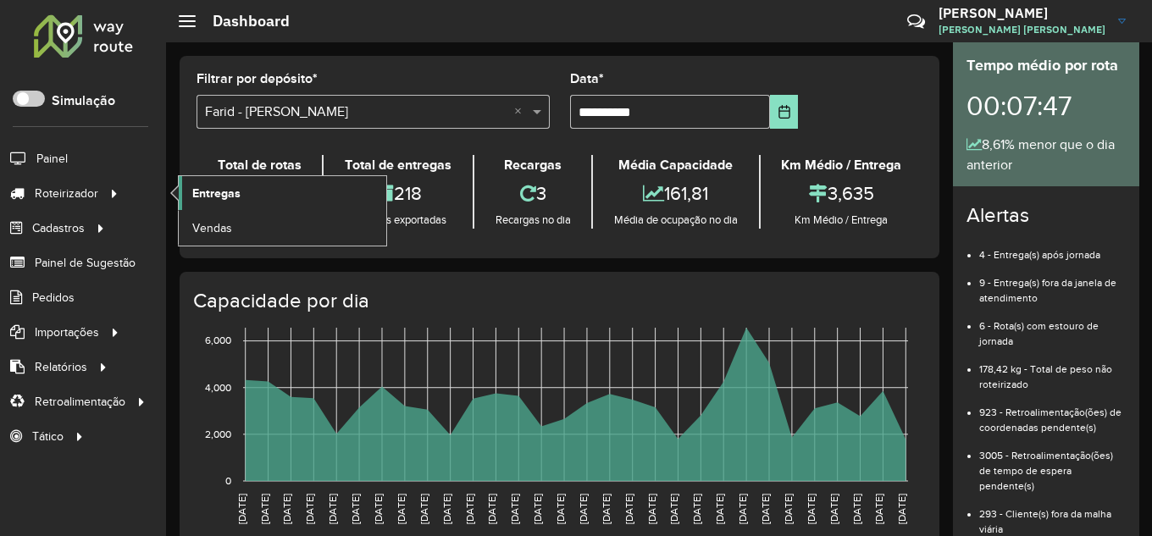
click at [234, 198] on span "Entregas" at bounding box center [216, 194] width 48 height 18
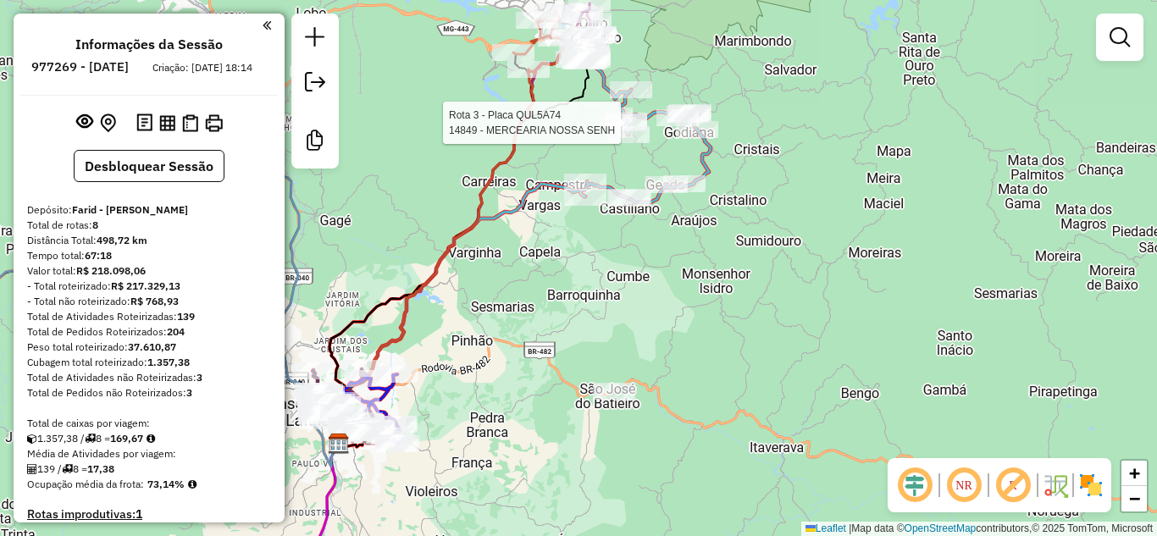
select select "**********"
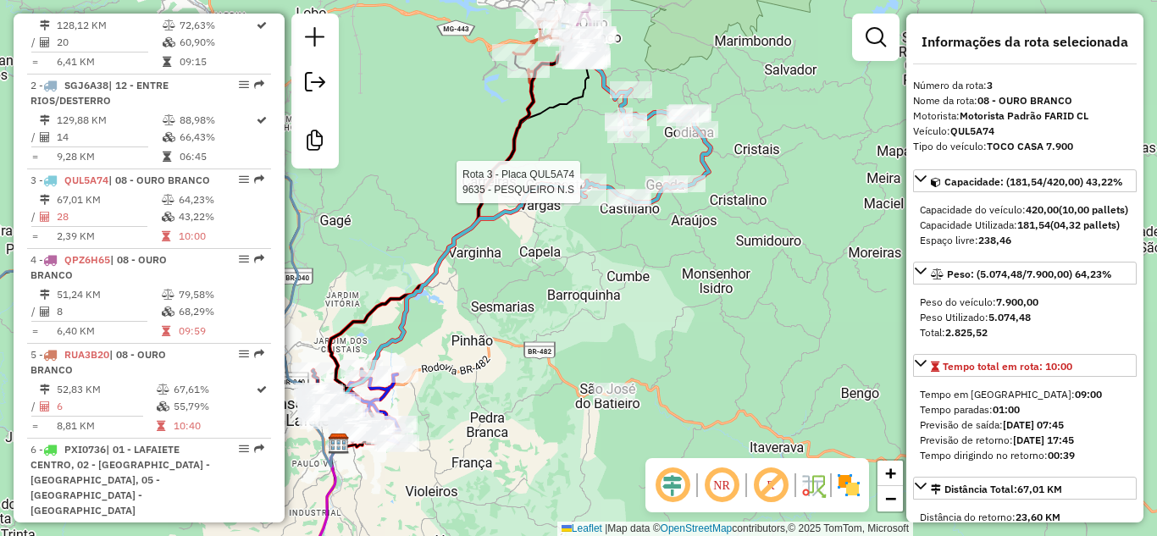
scroll to position [857, 0]
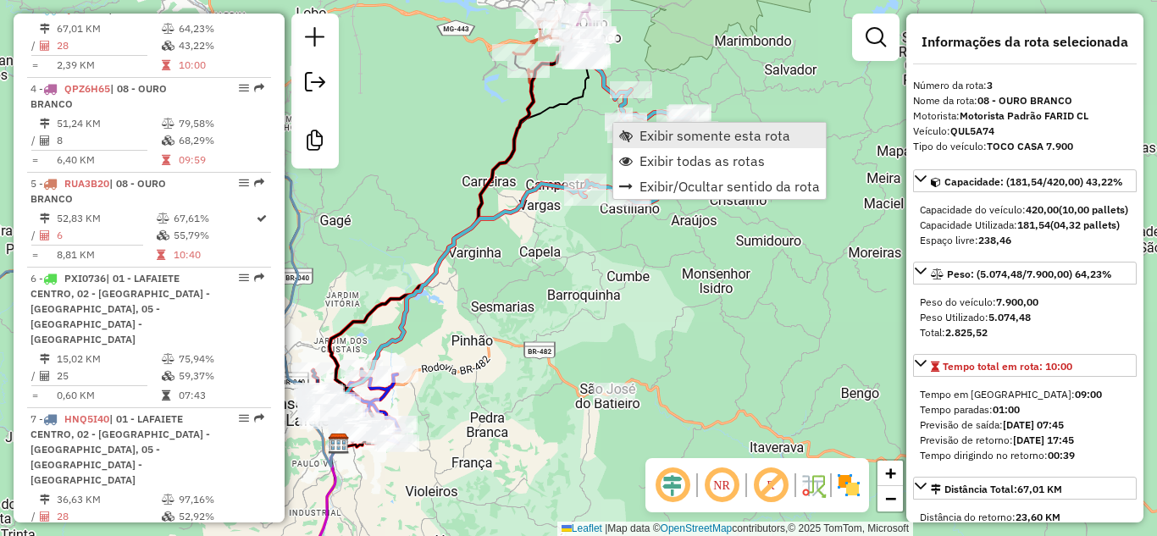
click at [642, 139] on span "Exibir somente esta rota" at bounding box center [715, 136] width 151 height 14
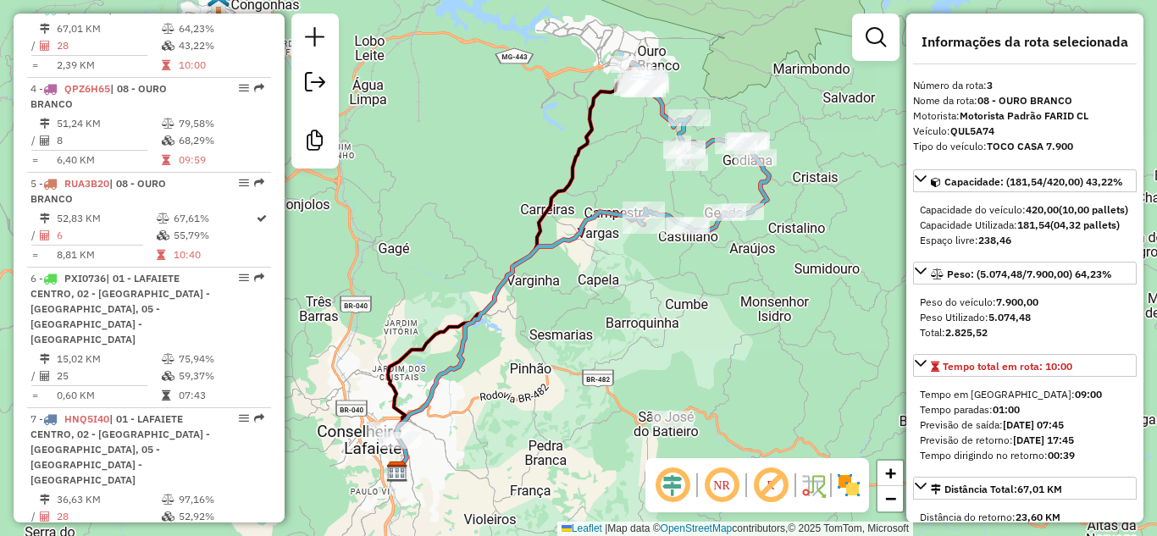
click at [588, 169] on div "Janela de atendimento Grade de atendimento Capacidade Transportadoras Veículos …" at bounding box center [578, 268] width 1157 height 536
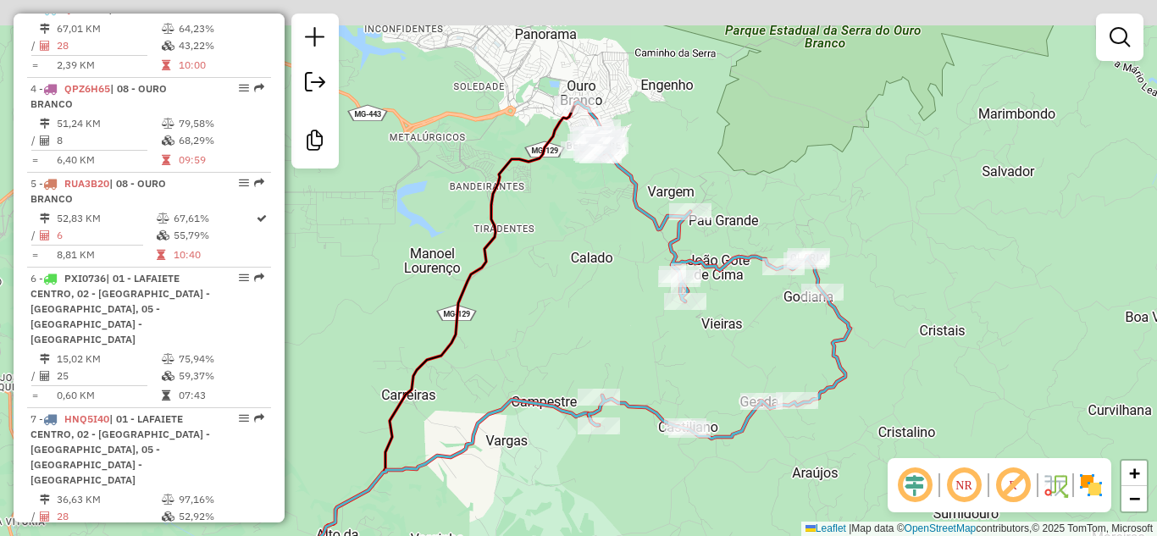
drag, startPoint x: 701, startPoint y: 71, endPoint x: 719, endPoint y: 175, distance: 104.9
click at [719, 175] on div "Janela de atendimento Grade de atendimento Capacidade Transportadoras Veículos …" at bounding box center [578, 268] width 1157 height 536
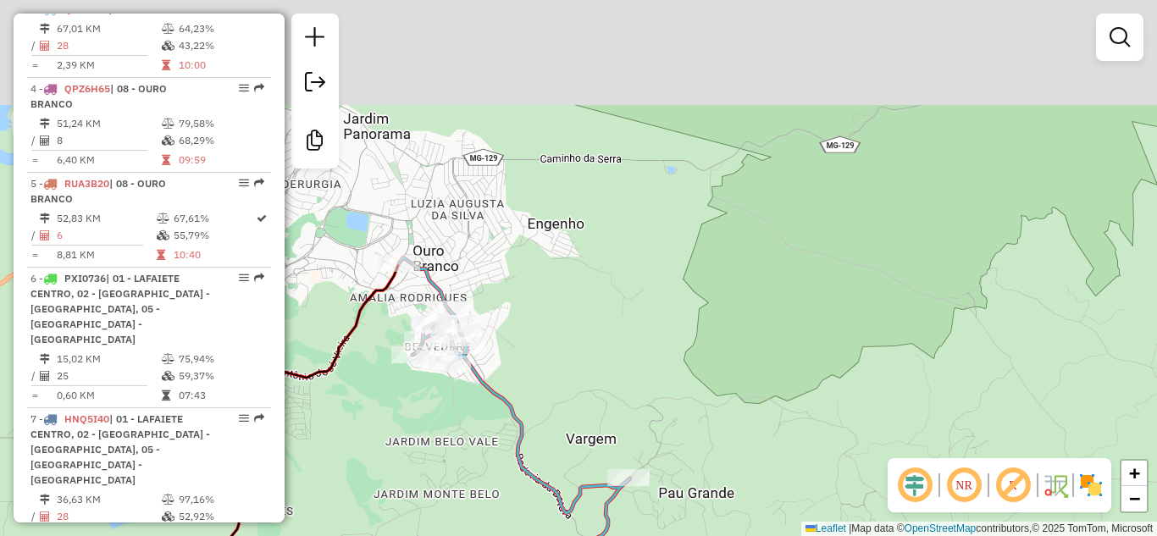
drag, startPoint x: 736, startPoint y: 134, endPoint x: 724, endPoint y: 230, distance: 96.5
click at [724, 230] on div "Janela de atendimento Grade de atendimento Capacidade Transportadoras Veículos …" at bounding box center [578, 268] width 1157 height 536
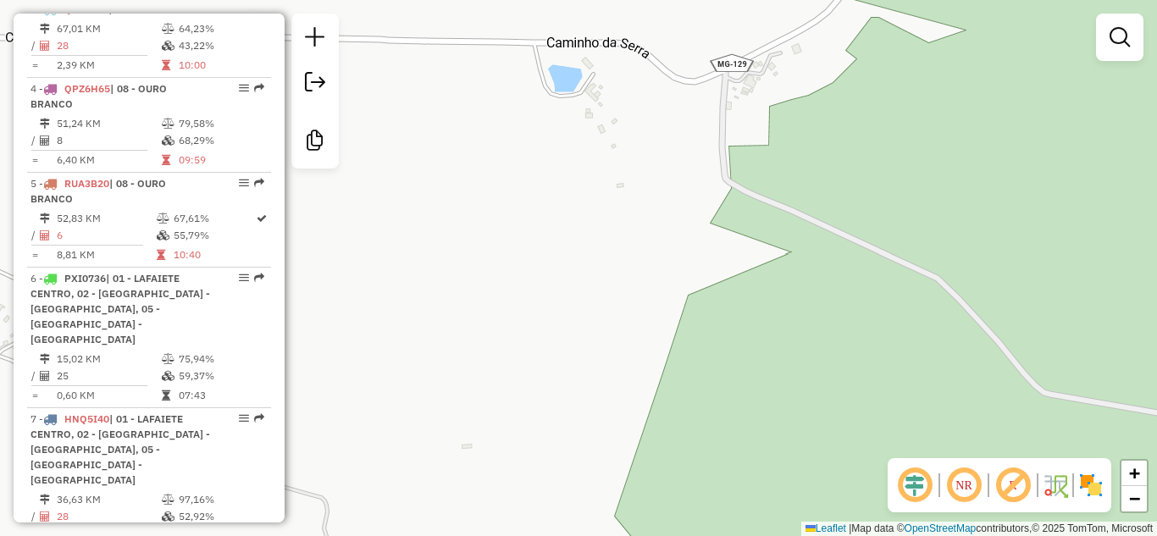
click at [613, 149] on div "Janela de atendimento Grade de atendimento Capacidade Transportadoras Veículos …" at bounding box center [578, 268] width 1157 height 536
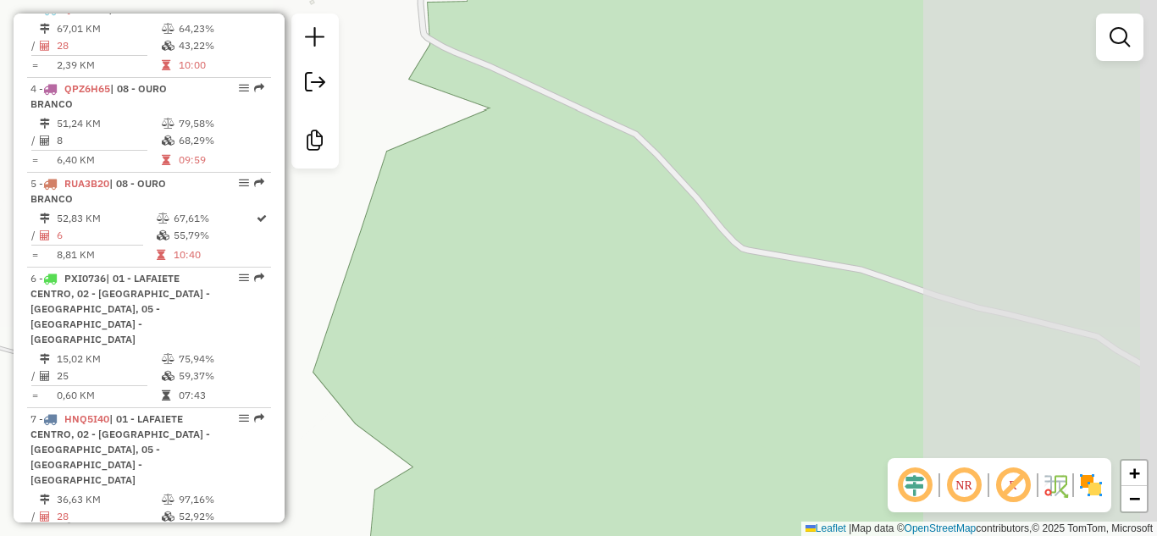
drag, startPoint x: 879, startPoint y: 215, endPoint x: 636, endPoint y: 154, distance: 250.7
click at [611, 131] on div "Janela de atendimento Grade de atendimento Capacidade Transportadoras Veículos …" at bounding box center [578, 268] width 1157 height 536
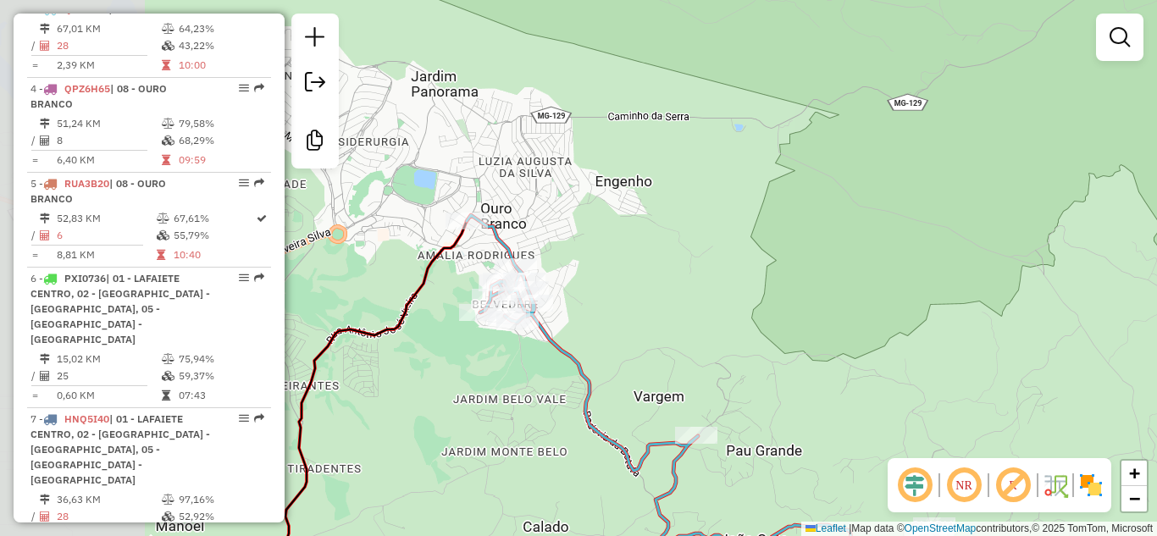
drag, startPoint x: 675, startPoint y: 202, endPoint x: 867, endPoint y: 211, distance: 192.5
click at [867, 211] on div "Janela de atendimento Grade de atendimento Capacidade Transportadoras Veículos …" at bounding box center [578, 268] width 1157 height 536
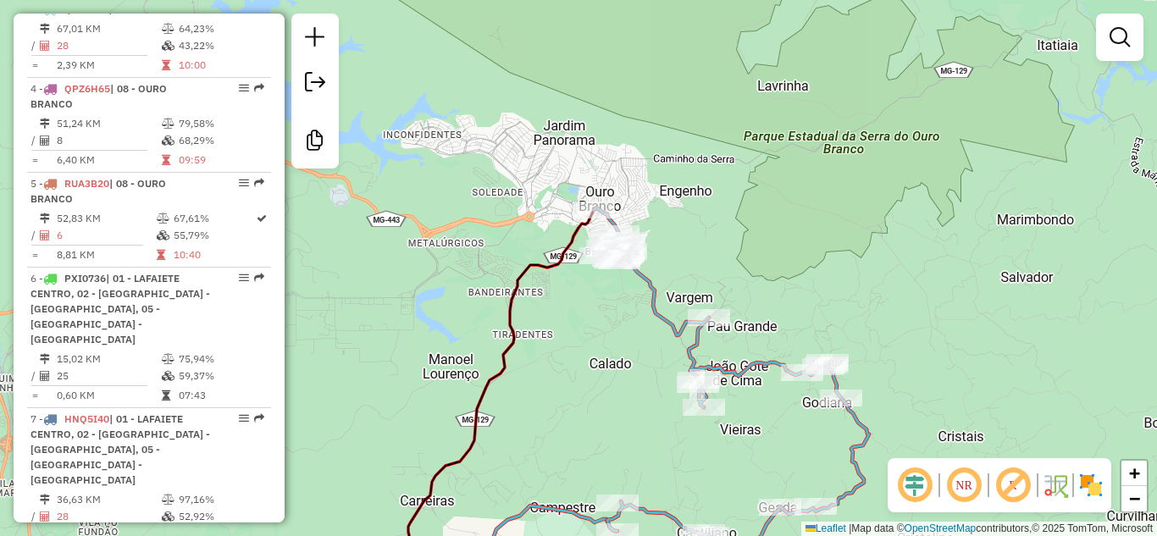
click at [579, 173] on div "Janela de atendimento Grade de atendimento Capacidade Transportadoras Veículos …" at bounding box center [578, 268] width 1157 height 536
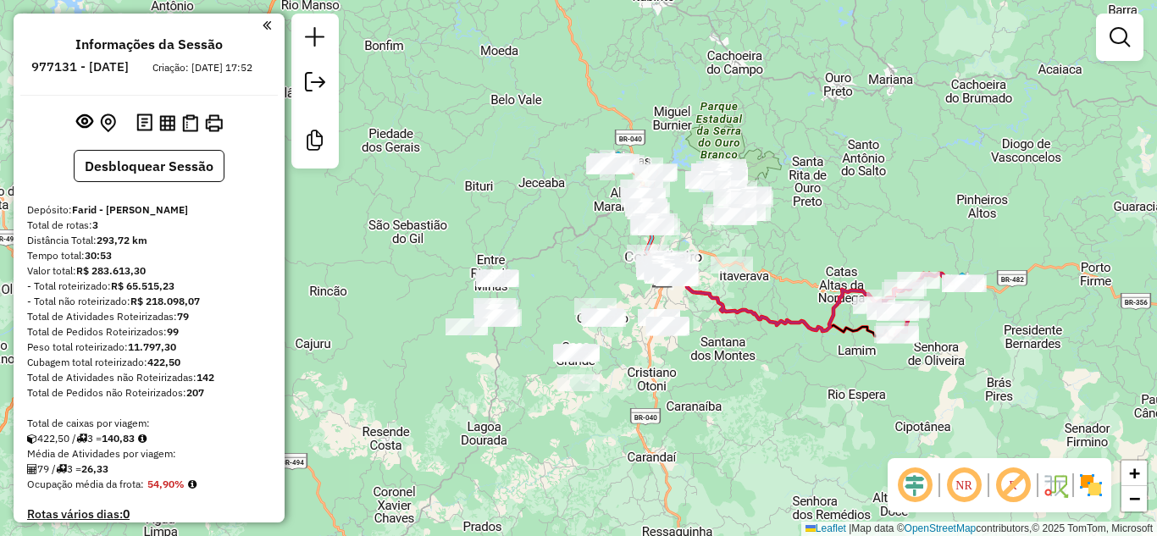
drag, startPoint x: 479, startPoint y: 164, endPoint x: 497, endPoint y: 164, distance: 17.8
click at [499, 170] on div "Janela de atendimento Grade de atendimento Capacidade Transportadoras Veículos …" at bounding box center [578, 268] width 1157 height 536
click at [707, 89] on div "Janela de atendimento Grade de atendimento Capacidade Transportadoras Veículos …" at bounding box center [578, 268] width 1157 height 536
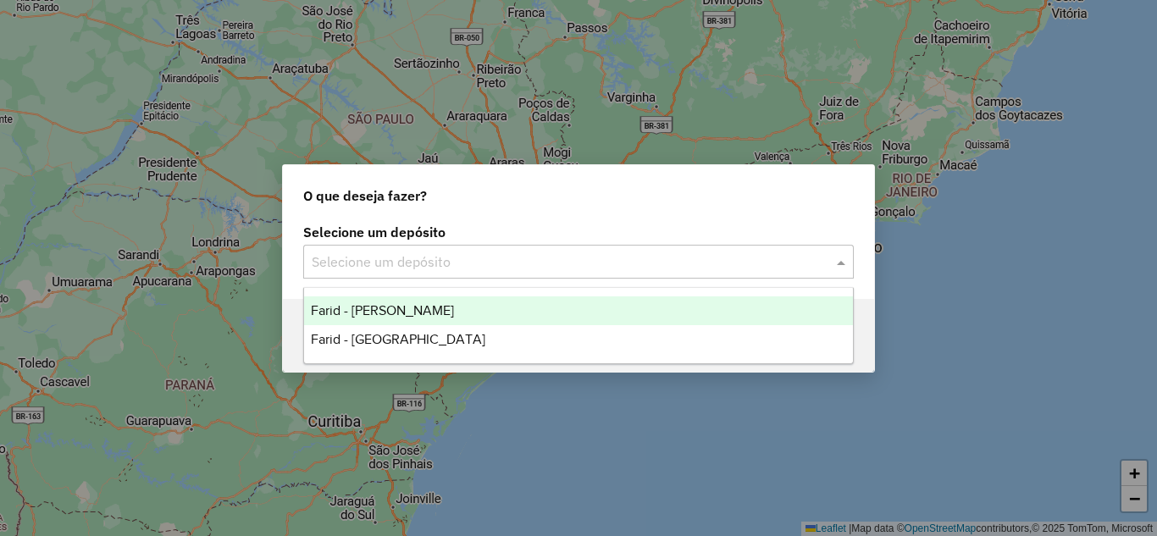
click at [491, 270] on input "text" at bounding box center [562, 262] width 500 height 20
click at [393, 302] on div "Farid - [PERSON_NAME]" at bounding box center [578, 311] width 549 height 29
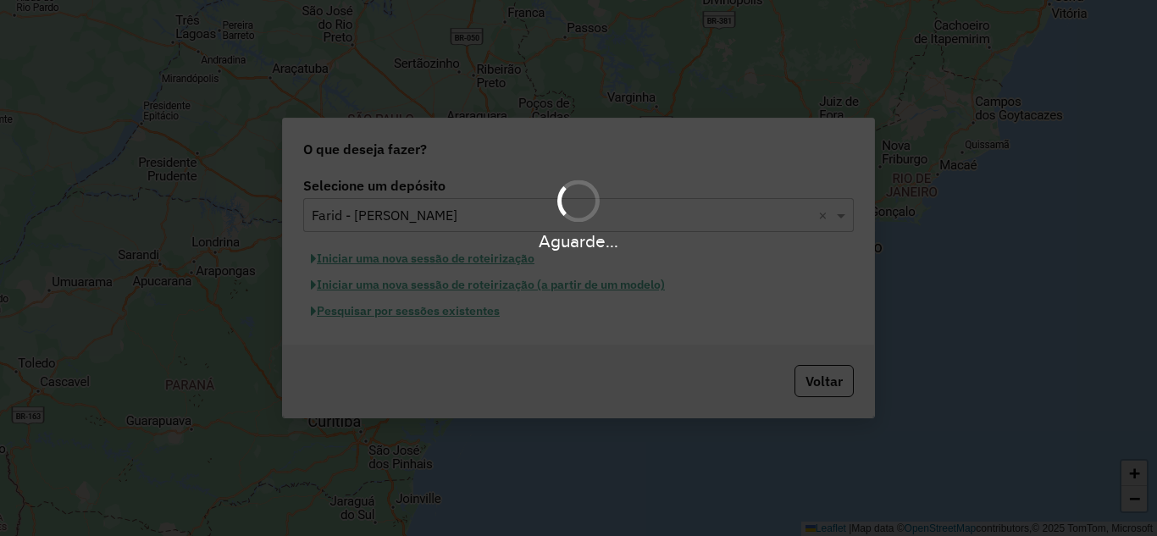
click at [396, 313] on div "Aguarde..." at bounding box center [578, 268] width 1157 height 536
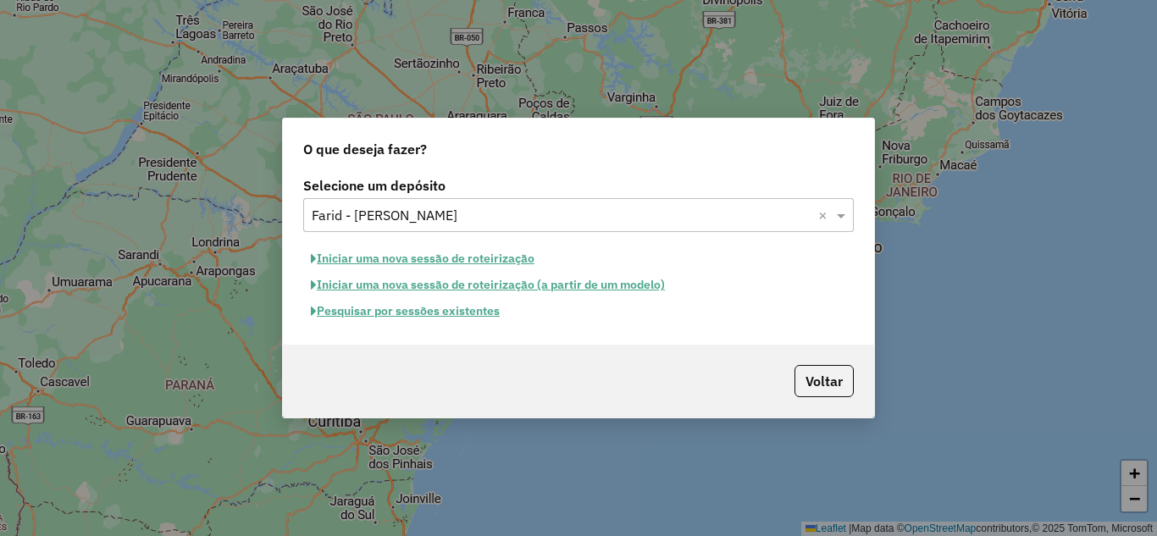
click at [398, 313] on button "Pesquisar por sessões existentes" at bounding box center [405, 311] width 204 height 26
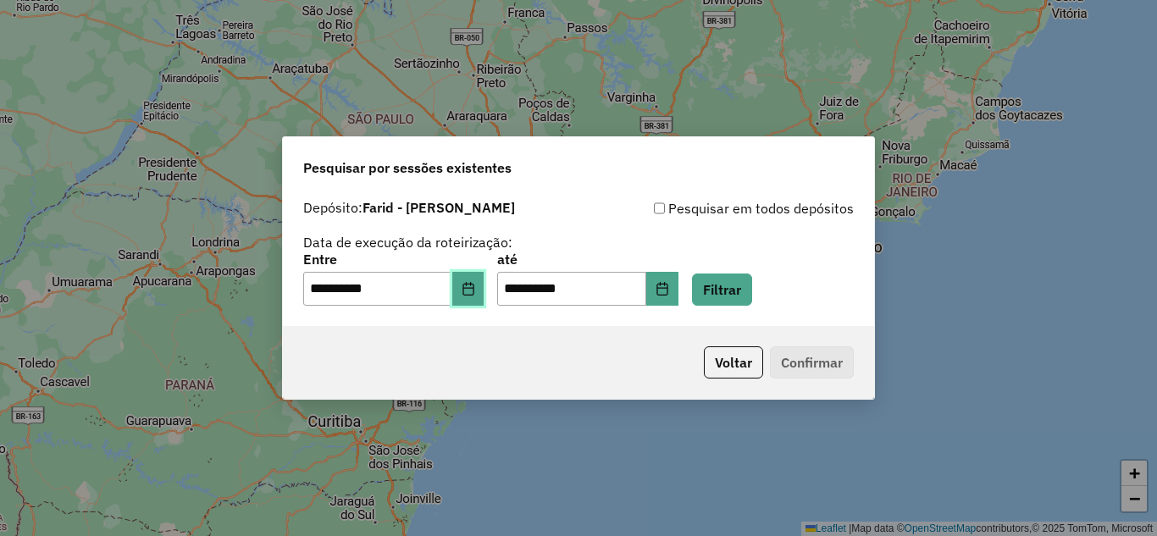
click at [474, 287] on icon "Choose Date" at bounding box center [468, 289] width 11 height 14
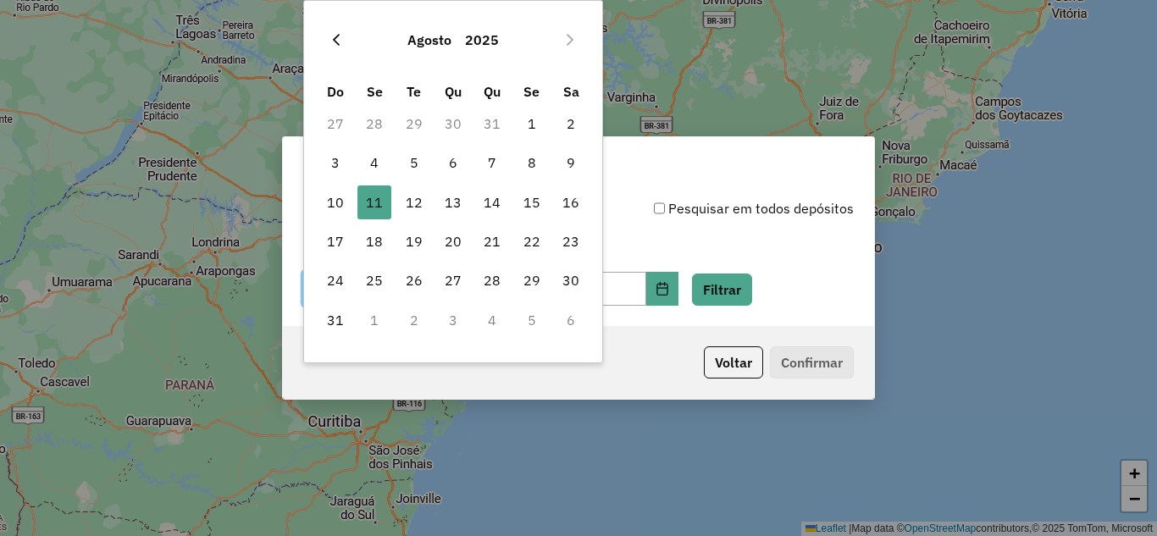
click at [335, 36] on icon "Previous Month" at bounding box center [337, 40] width 14 height 14
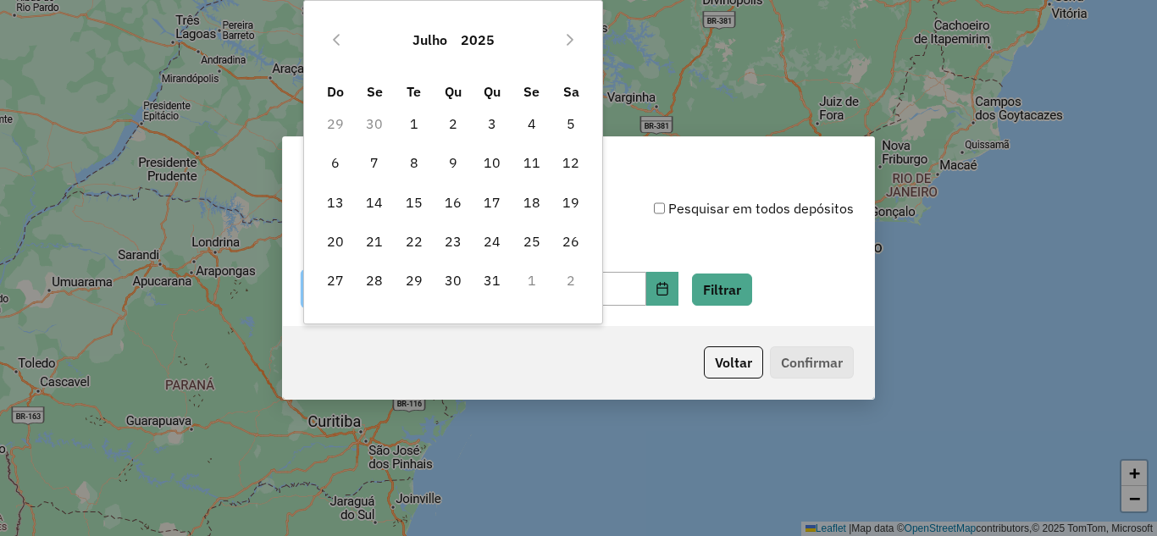
click at [370, 202] on span "14" at bounding box center [375, 203] width 34 height 34
type input "**********"
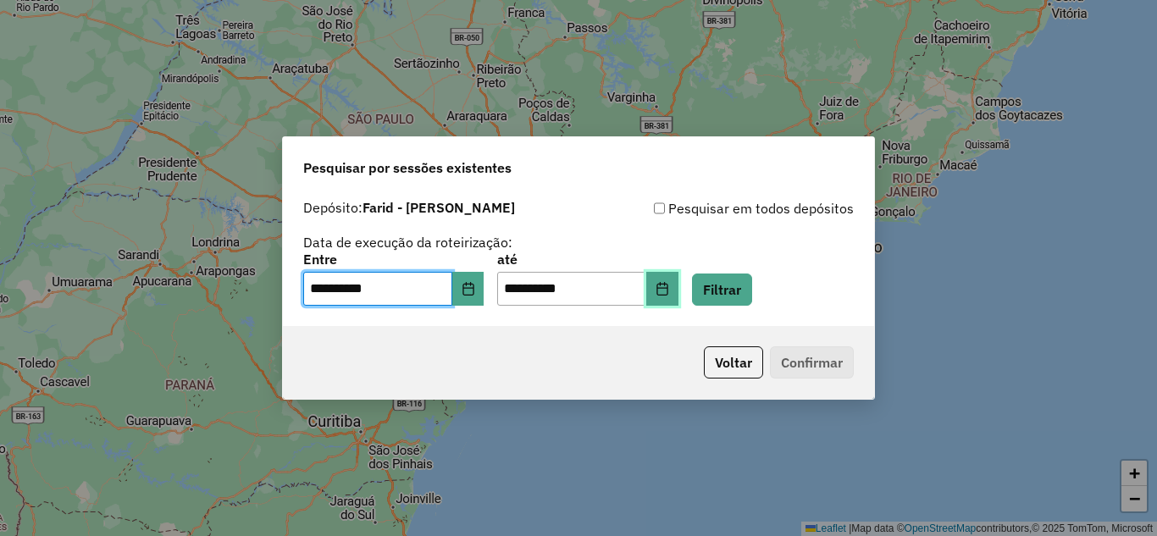
click at [669, 290] on icon "Choose Date" at bounding box center [663, 289] width 14 height 14
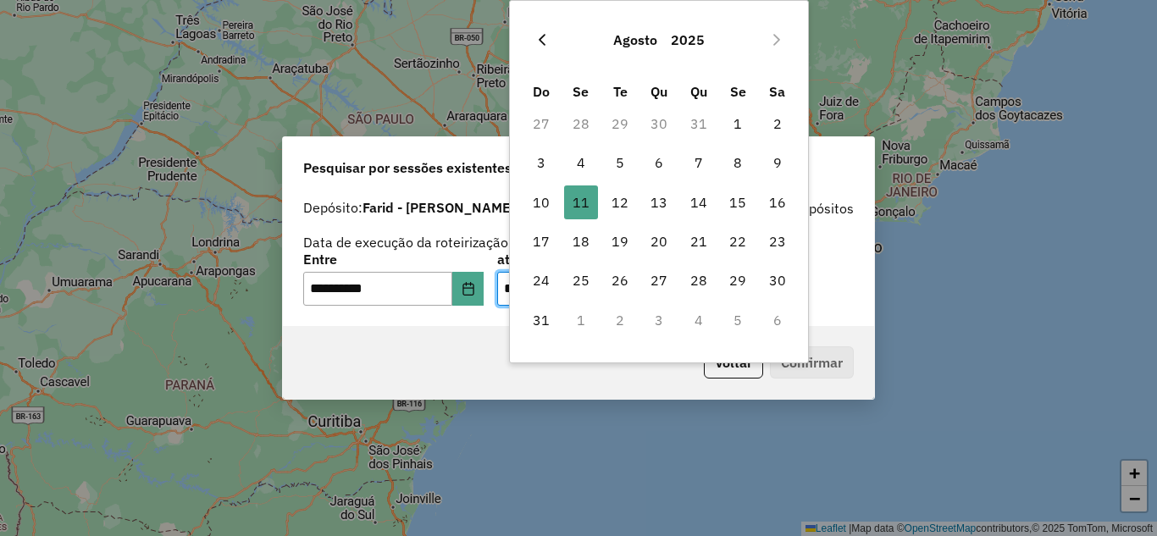
click at [541, 42] on icon "Previous Month" at bounding box center [542, 40] width 14 height 14
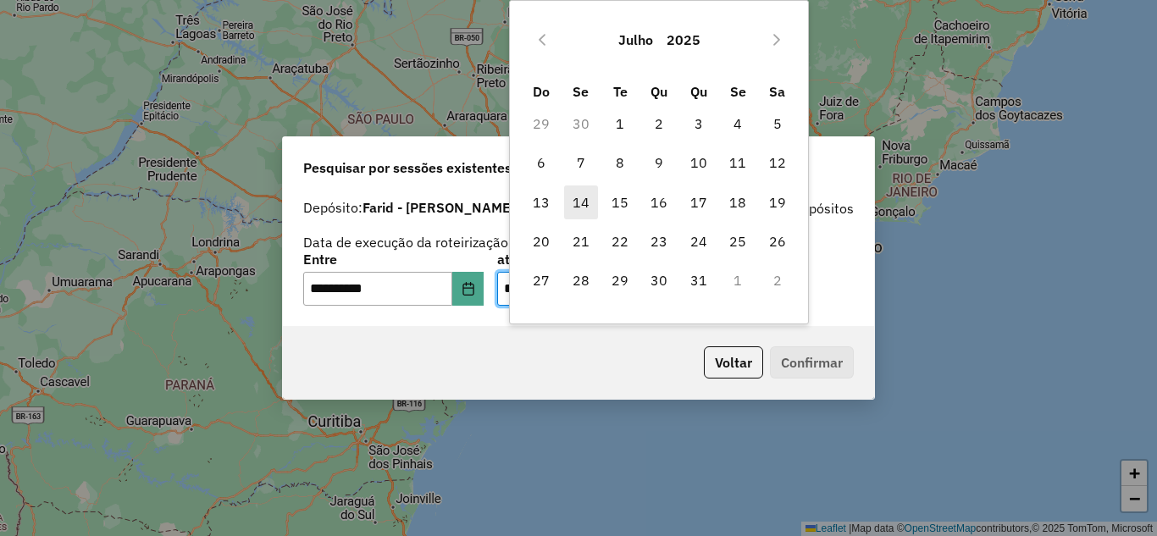
click at [590, 215] on span "14" at bounding box center [581, 203] width 34 height 34
type input "**********"
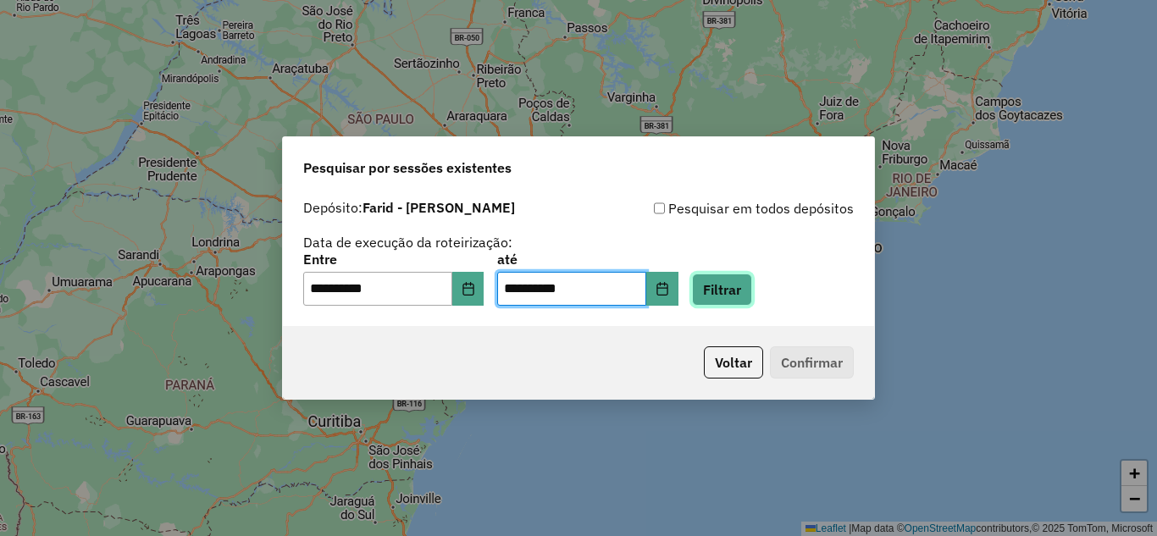
click at [748, 285] on button "Filtrar" at bounding box center [722, 290] width 60 height 32
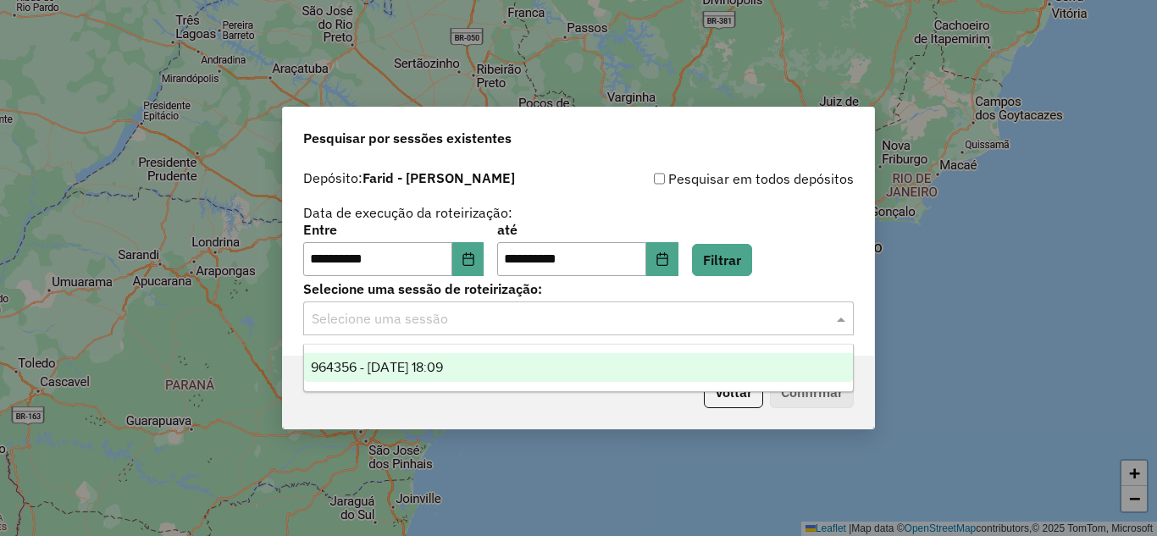
click at [585, 328] on input "text" at bounding box center [562, 319] width 500 height 20
click at [544, 362] on div "964356 - 14/07/2025 18:09" at bounding box center [578, 367] width 549 height 29
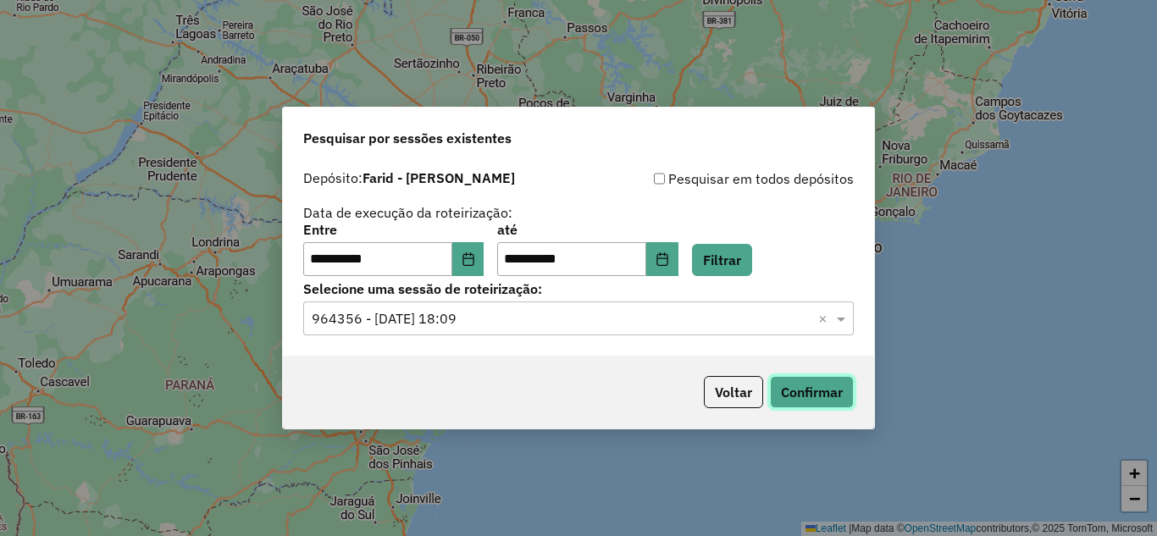
click at [798, 386] on button "Confirmar" at bounding box center [812, 392] width 84 height 32
click at [475, 260] on icon "Choose Date" at bounding box center [469, 259] width 14 height 14
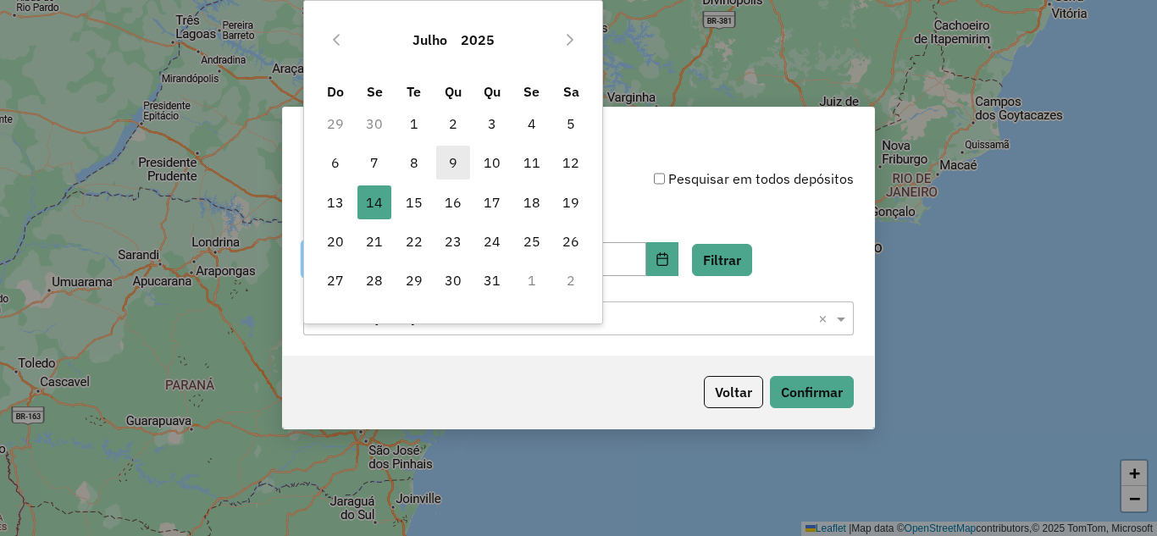
click at [452, 163] on span "9" at bounding box center [453, 163] width 34 height 34
type input "**********"
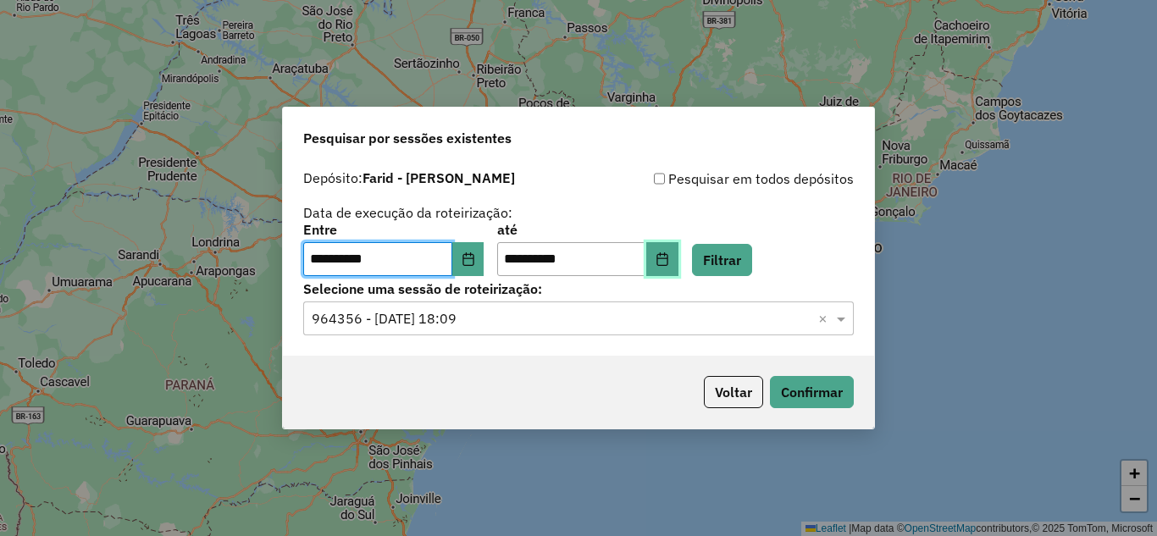
click at [669, 261] on icon "Choose Date" at bounding box center [663, 259] width 14 height 14
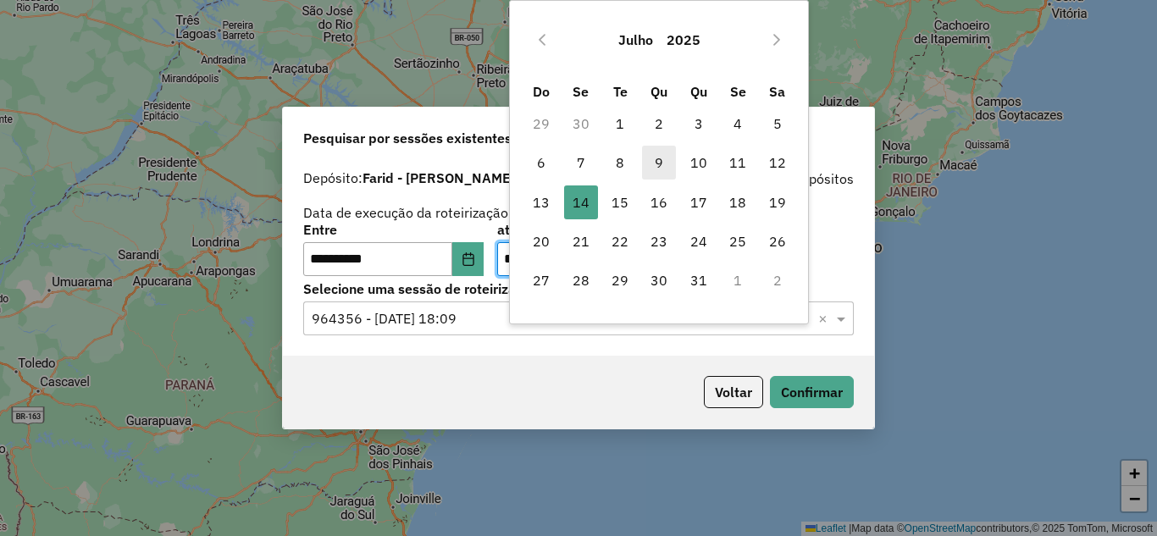
click at [666, 169] on span "9" at bounding box center [659, 163] width 34 height 34
type input "**********"
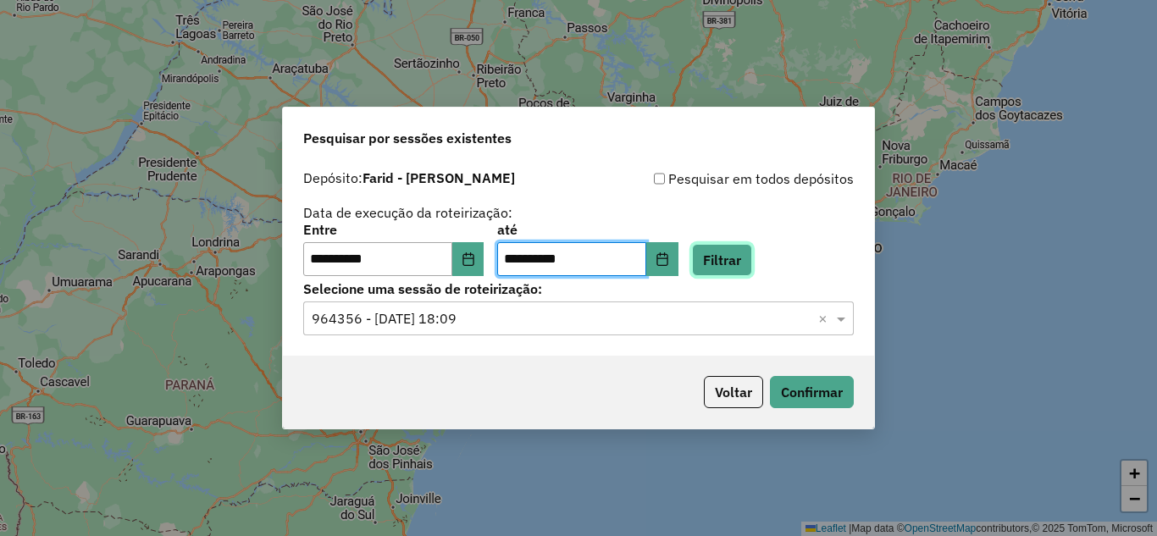
click at [744, 252] on button "Filtrar" at bounding box center [722, 260] width 60 height 32
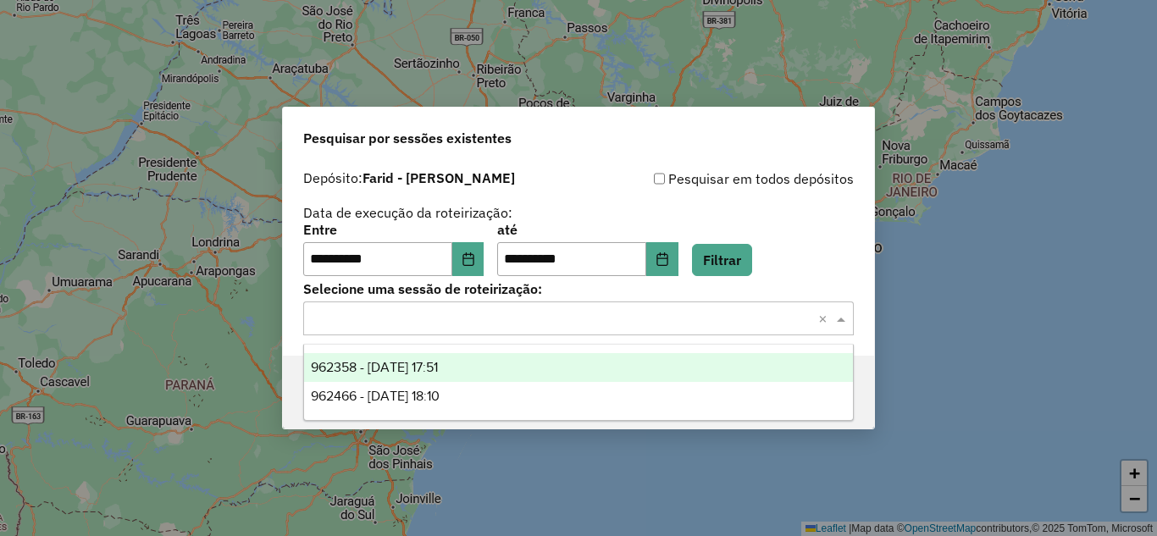
click at [451, 319] on input "text" at bounding box center [562, 319] width 500 height 20
click at [438, 367] on span "962358 - 09/07/2025 17:51" at bounding box center [374, 367] width 127 height 14
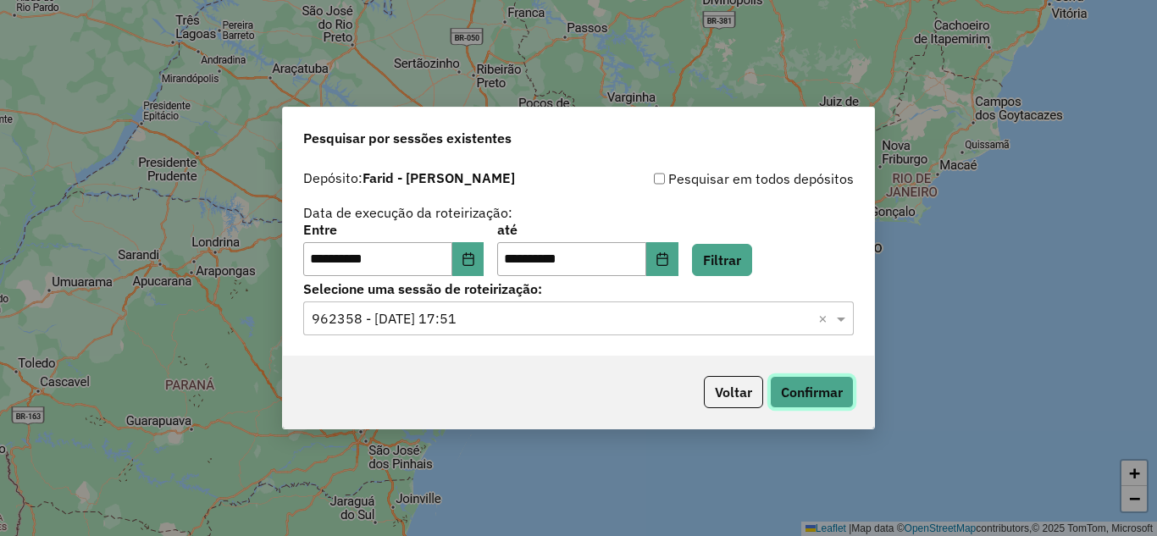
click at [818, 396] on button "Confirmar" at bounding box center [812, 392] width 84 height 32
drag, startPoint x: 479, startPoint y: 319, endPoint x: 486, endPoint y: 340, distance: 22.2
click at [480, 319] on input "text" at bounding box center [562, 319] width 500 height 20
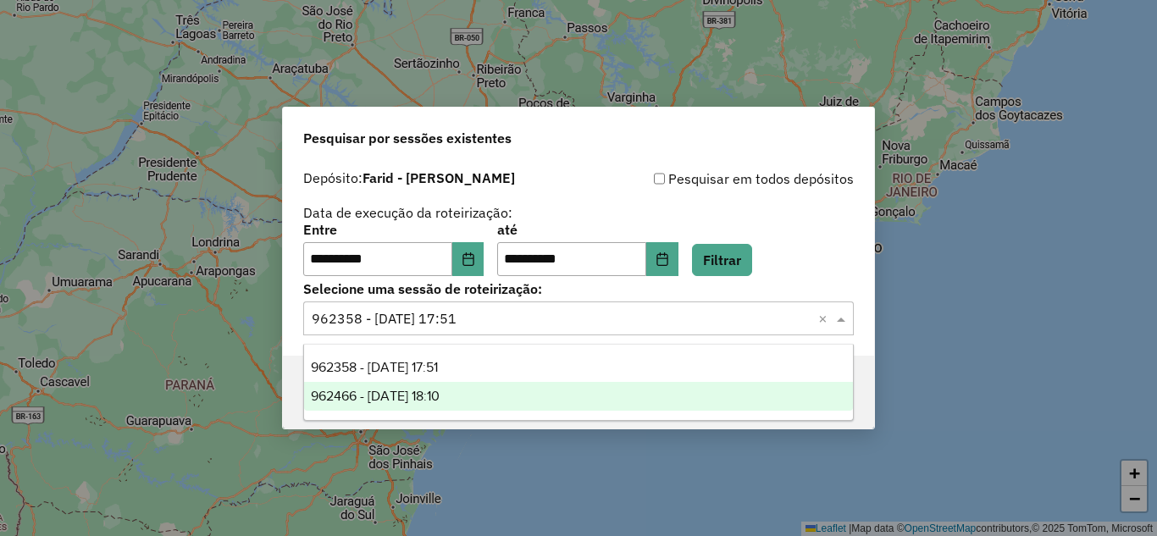
click at [493, 394] on div "962466 - 09/07/2025 18:10" at bounding box center [578, 396] width 549 height 29
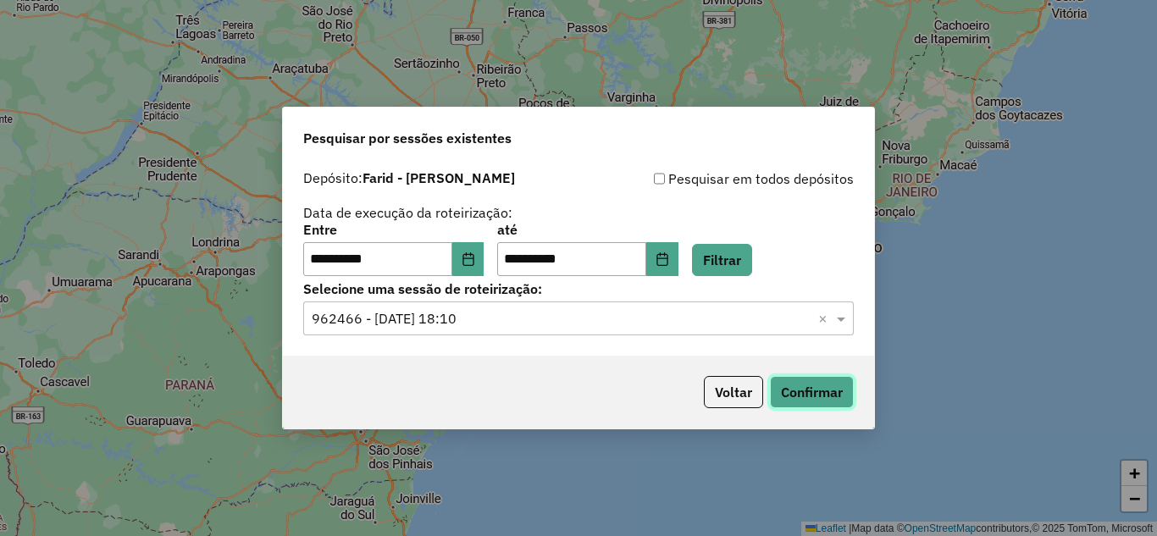
click at [776, 396] on button "Confirmar" at bounding box center [812, 392] width 84 height 32
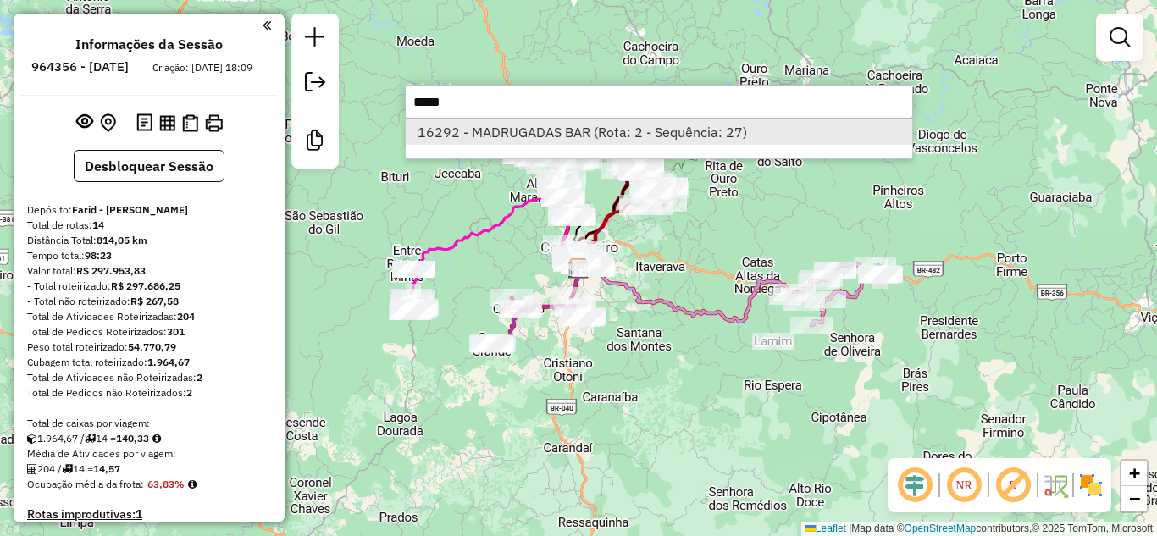
type input "*****"
click at [547, 130] on li "16292 - MADRUGADAS BAR (Rota: 2 - Sequência: 27)" at bounding box center [659, 131] width 507 height 25
select select "**********"
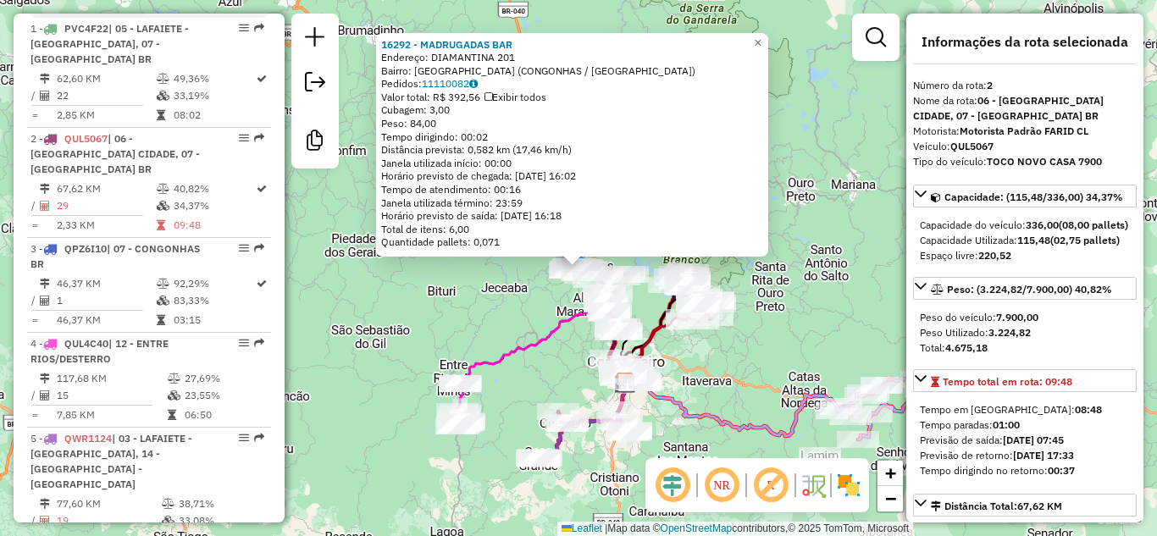
scroll to position [762, 0]
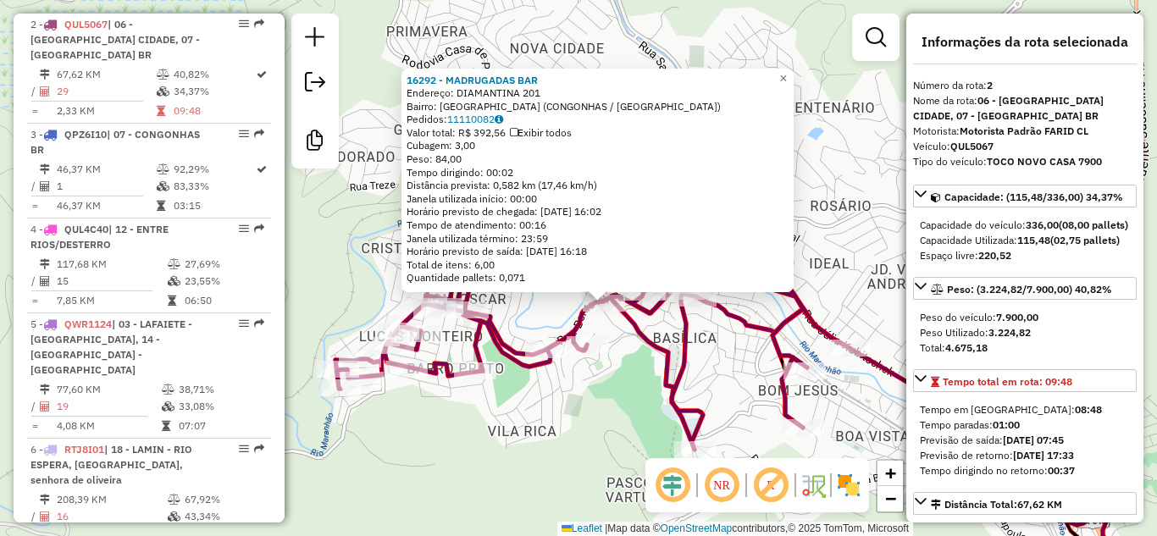
click at [622, 427] on div "16292 - MADRUGADAS BAR Endereço: DIAMANTINA 201 Bairro: BASILICA (CONGONHAS / M…" at bounding box center [578, 268] width 1157 height 536
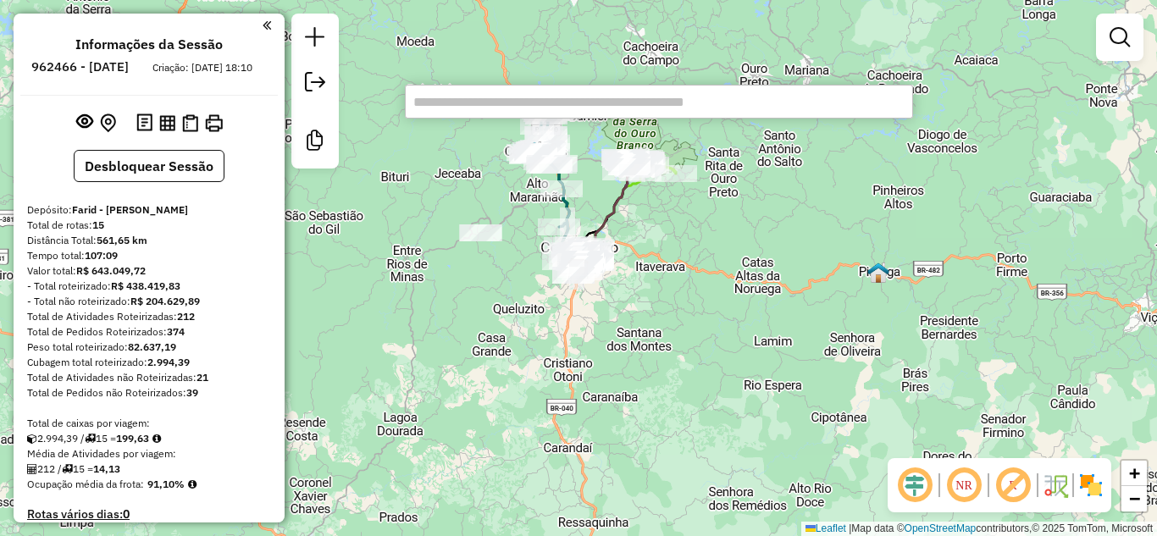
paste input "*****"
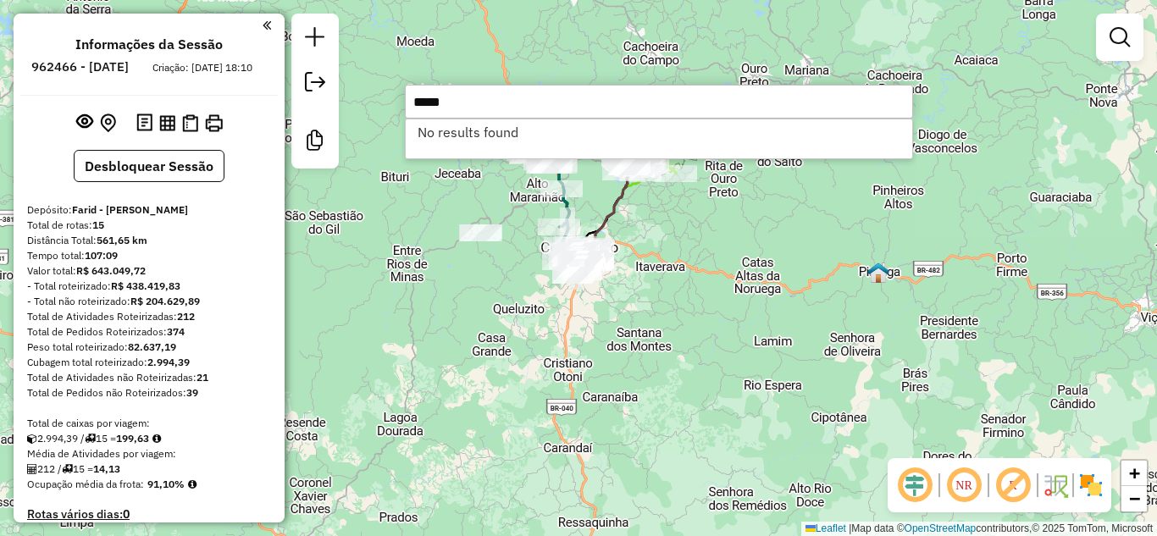
type input "*****"
click at [474, 196] on div "Janela de atendimento Grade de atendimento Capacidade Transportadoras Veículos …" at bounding box center [578, 268] width 1157 height 536
